Goal: Book appointment/travel/reservation

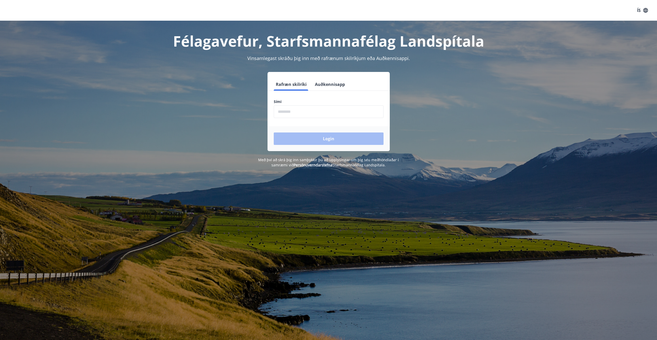
click at [308, 113] on input "phone" at bounding box center [329, 111] width 110 height 13
type input "********"
click at [330, 136] on button "Login" at bounding box center [329, 139] width 110 height 12
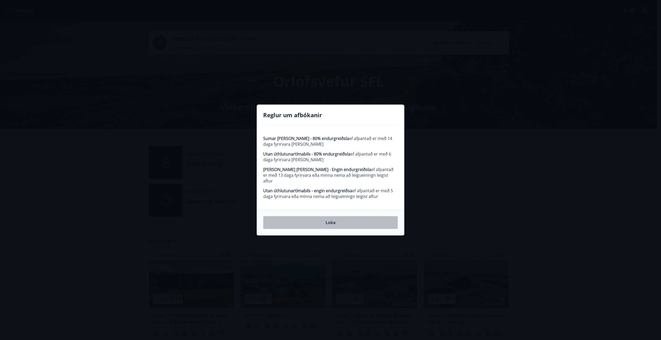
click at [332, 220] on button "Loka" at bounding box center [330, 222] width 135 height 13
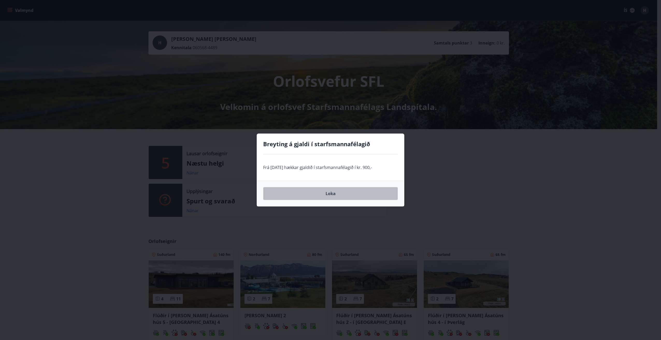
click at [334, 194] on button "Loka" at bounding box center [330, 193] width 135 height 13
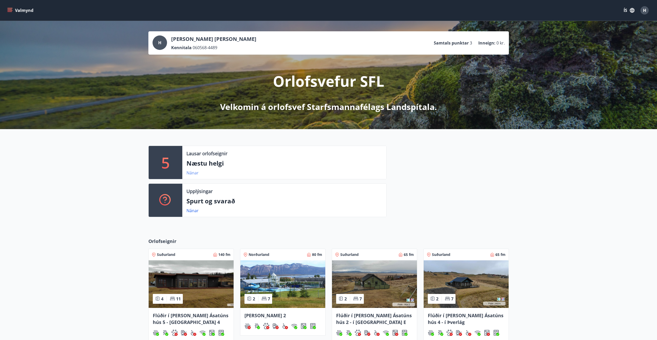
click at [194, 173] on link "Nánar" at bounding box center [192, 173] width 12 height 6
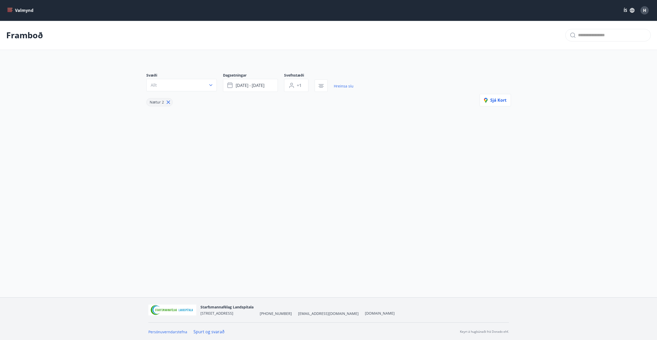
type input "*"
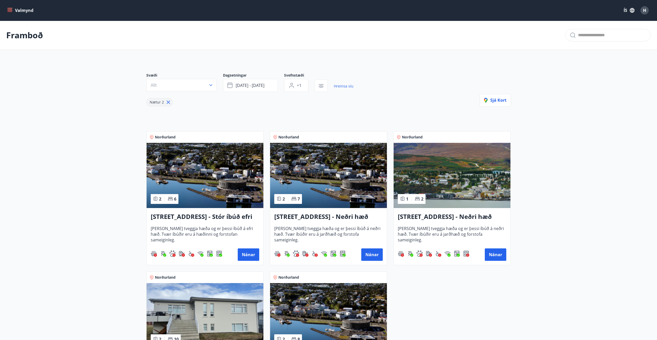
click at [211, 83] on icon "button" at bounding box center [210, 85] width 5 height 5
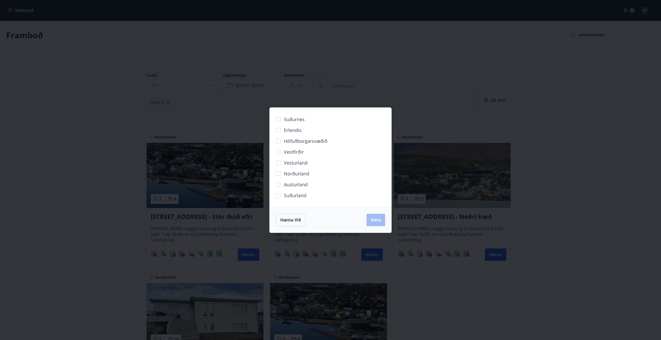
click at [211, 83] on div "Suðurnes Erlendis Höfuðborgarsvæðið Vestfirðir Vesturland Norðurland Austurland…" at bounding box center [330, 170] width 661 height 340
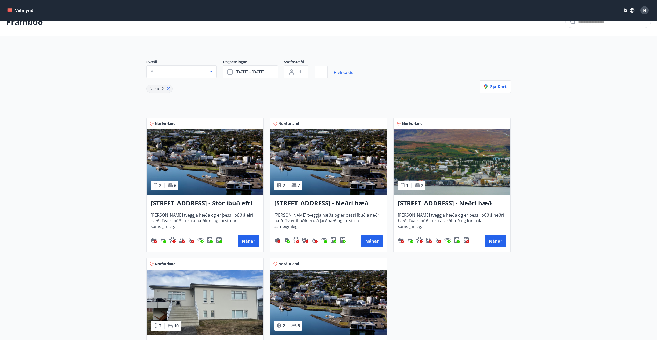
scroll to position [26, 0]
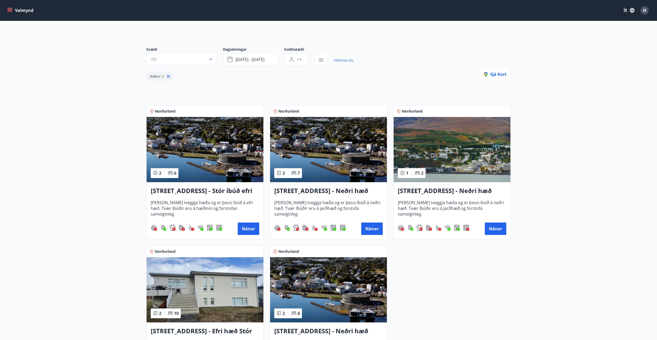
click at [434, 191] on h3 "Hrafnagilsstræti 23 - Neðri hæð íbúð 4" at bounding box center [452, 190] width 108 height 9
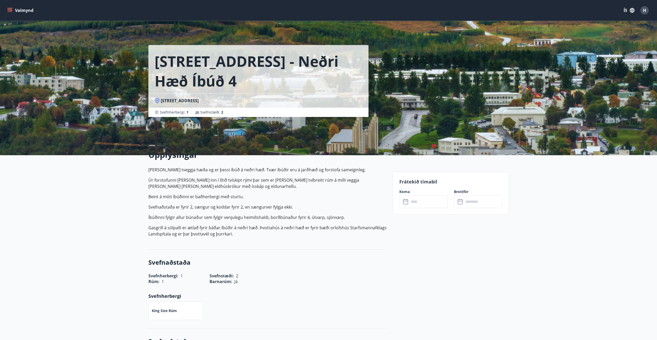
click at [418, 203] on input "text" at bounding box center [428, 201] width 39 height 13
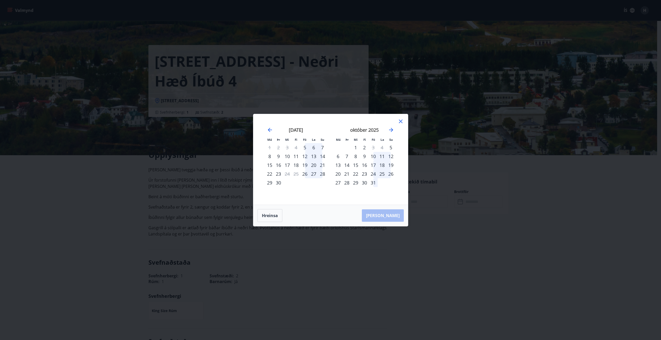
click at [306, 156] on div "12" at bounding box center [304, 156] width 9 height 9
click at [322, 157] on div "14" at bounding box center [322, 156] width 9 height 9
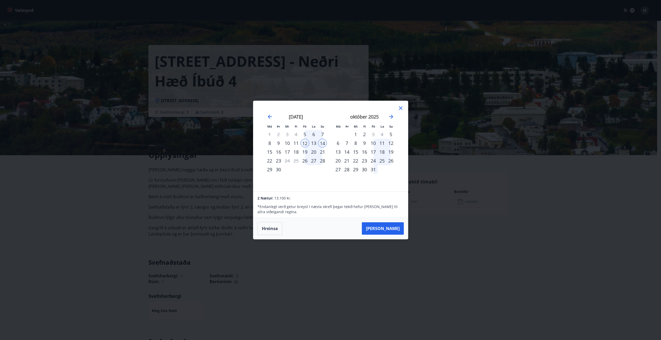
click at [401, 108] on icon at bounding box center [400, 108] width 6 height 6
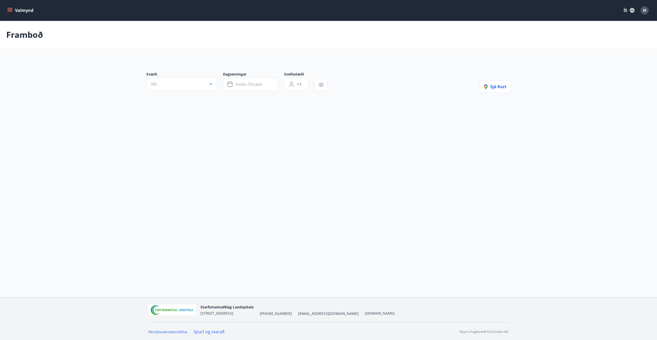
type input "*"
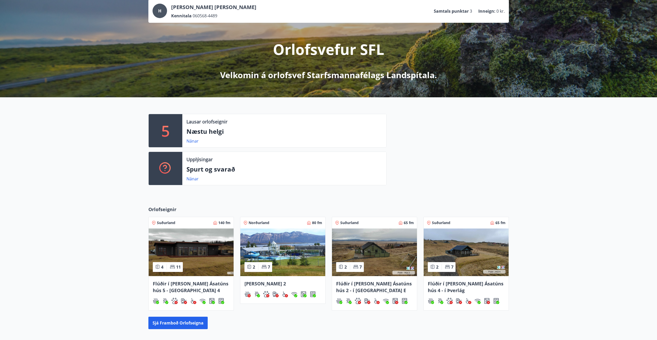
scroll to position [78, 0]
